Goal: Navigation & Orientation: Understand site structure

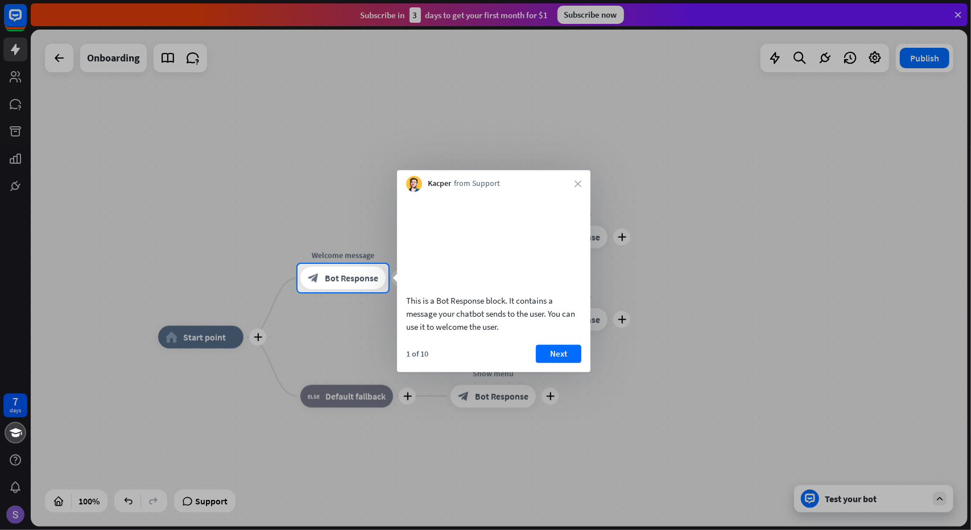
click at [291, 147] on div at bounding box center [485, 132] width 971 height 264
click at [20, 72] on div at bounding box center [485, 132] width 971 height 264
click at [13, 77] on div at bounding box center [485, 132] width 971 height 264
click at [558, 363] on button "Next" at bounding box center [559, 354] width 46 height 18
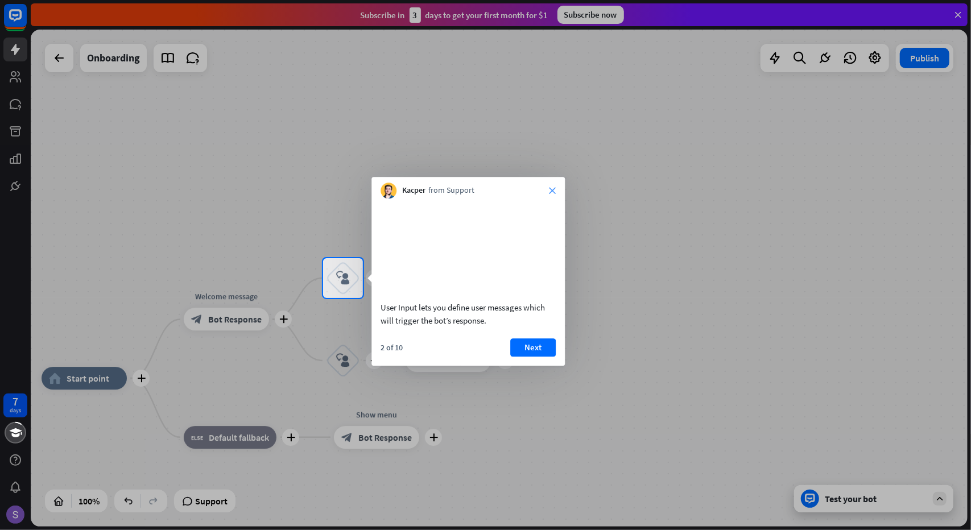
click at [553, 189] on icon "close" at bounding box center [552, 190] width 7 height 7
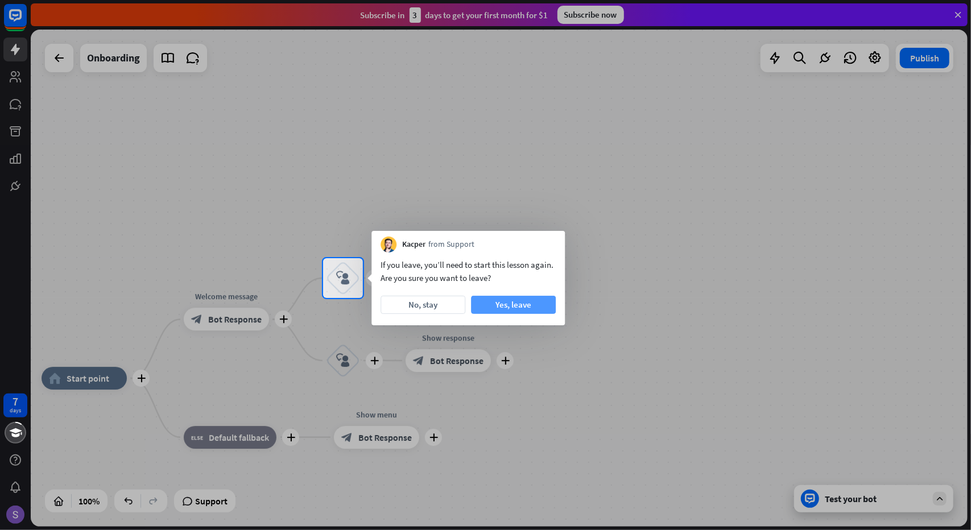
click at [510, 303] on button "Yes, leave" at bounding box center [513, 305] width 85 height 18
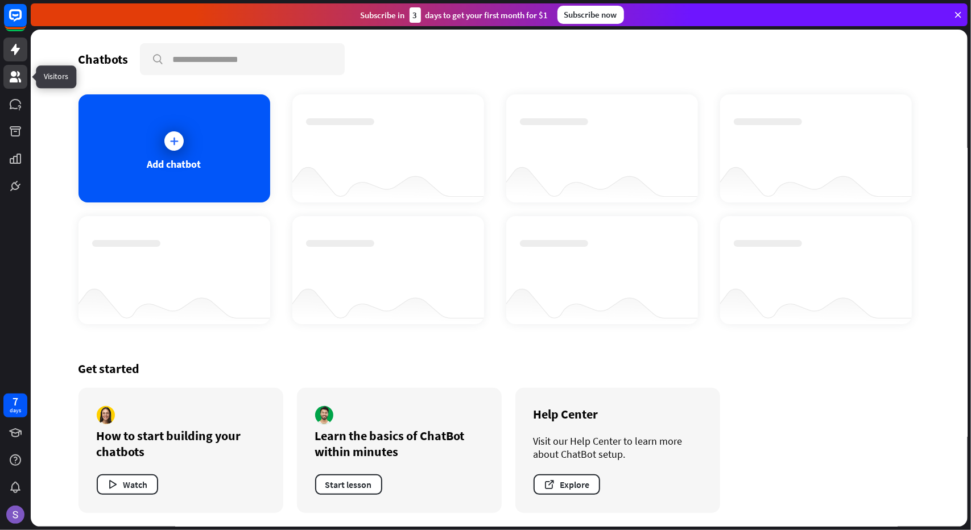
click at [19, 72] on icon at bounding box center [15, 76] width 11 height 11
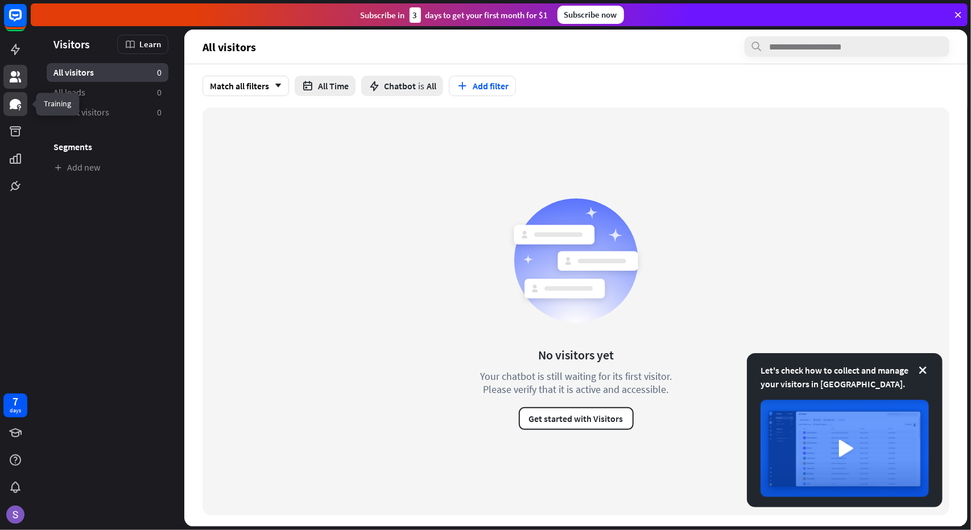
click at [11, 111] on link at bounding box center [15, 104] width 24 height 24
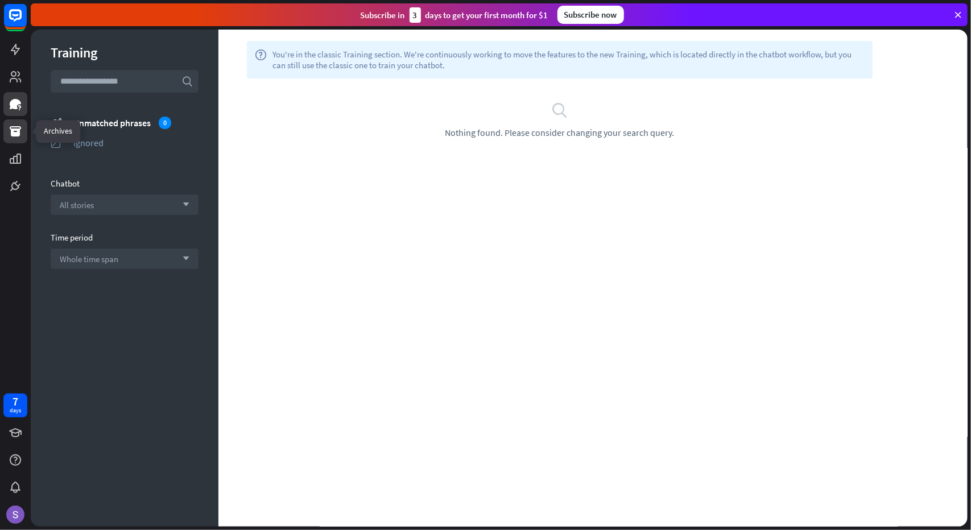
click at [16, 133] on icon at bounding box center [15, 131] width 11 height 10
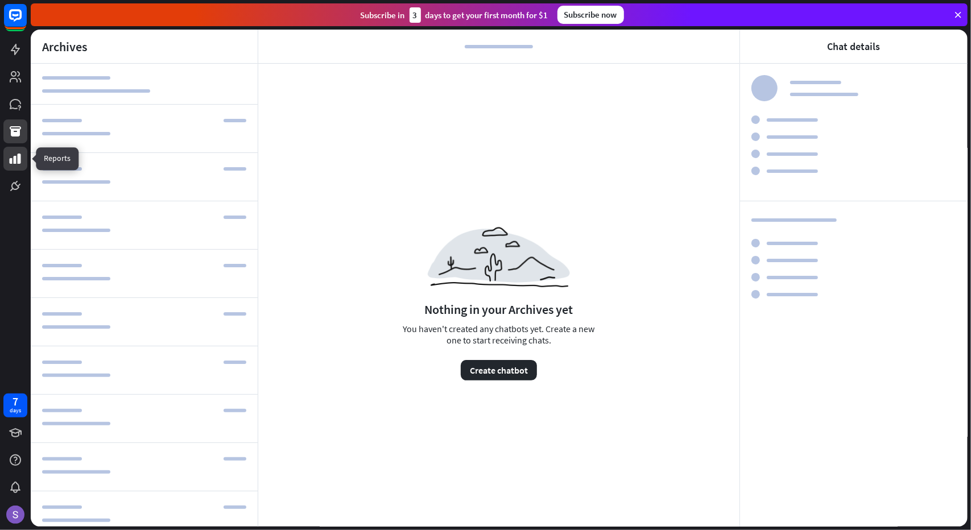
click at [17, 161] on icon at bounding box center [16, 159] width 14 height 14
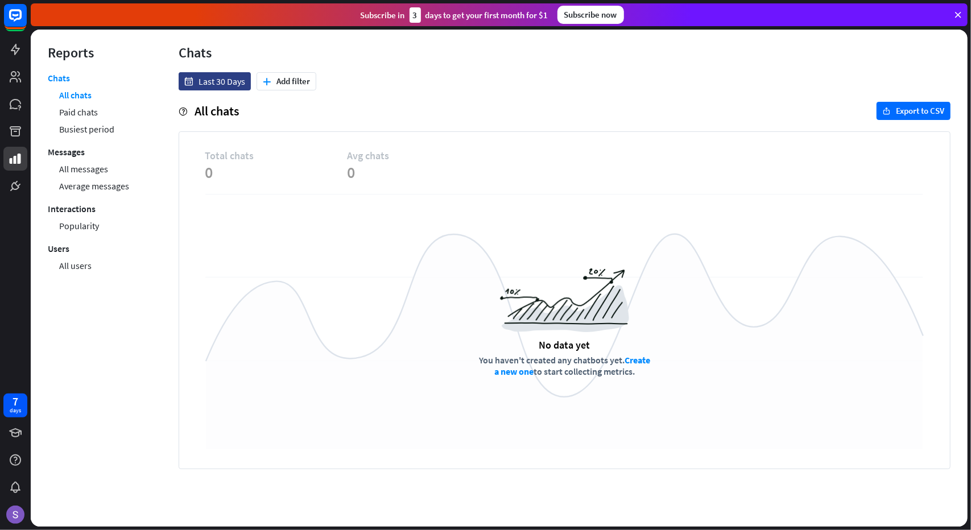
click at [16, 144] on div at bounding box center [15, 99] width 31 height 198
click at [24, 133] on link at bounding box center [15, 132] width 24 height 24
